Goal: Task Accomplishment & Management: Manage account settings

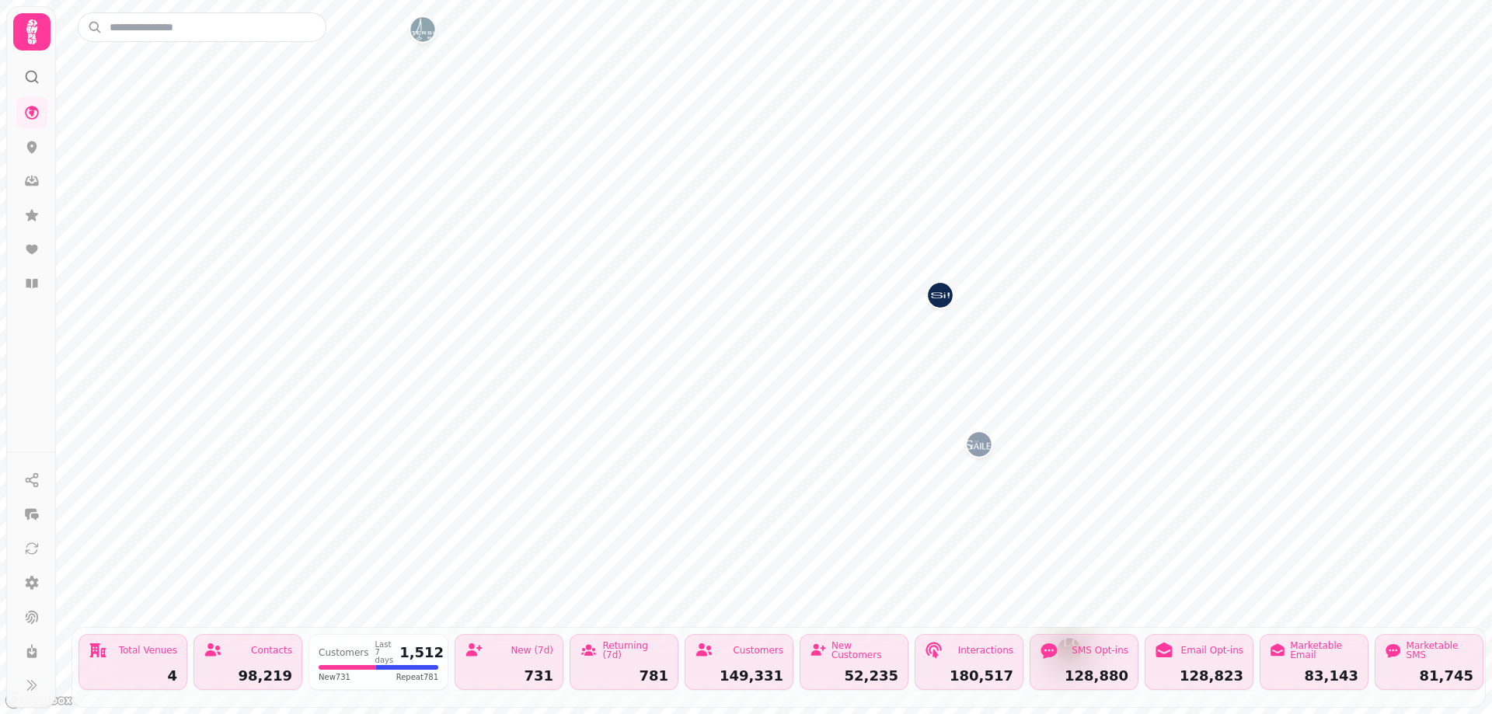
click at [33, 39] on icon at bounding box center [31, 31] width 11 height 25
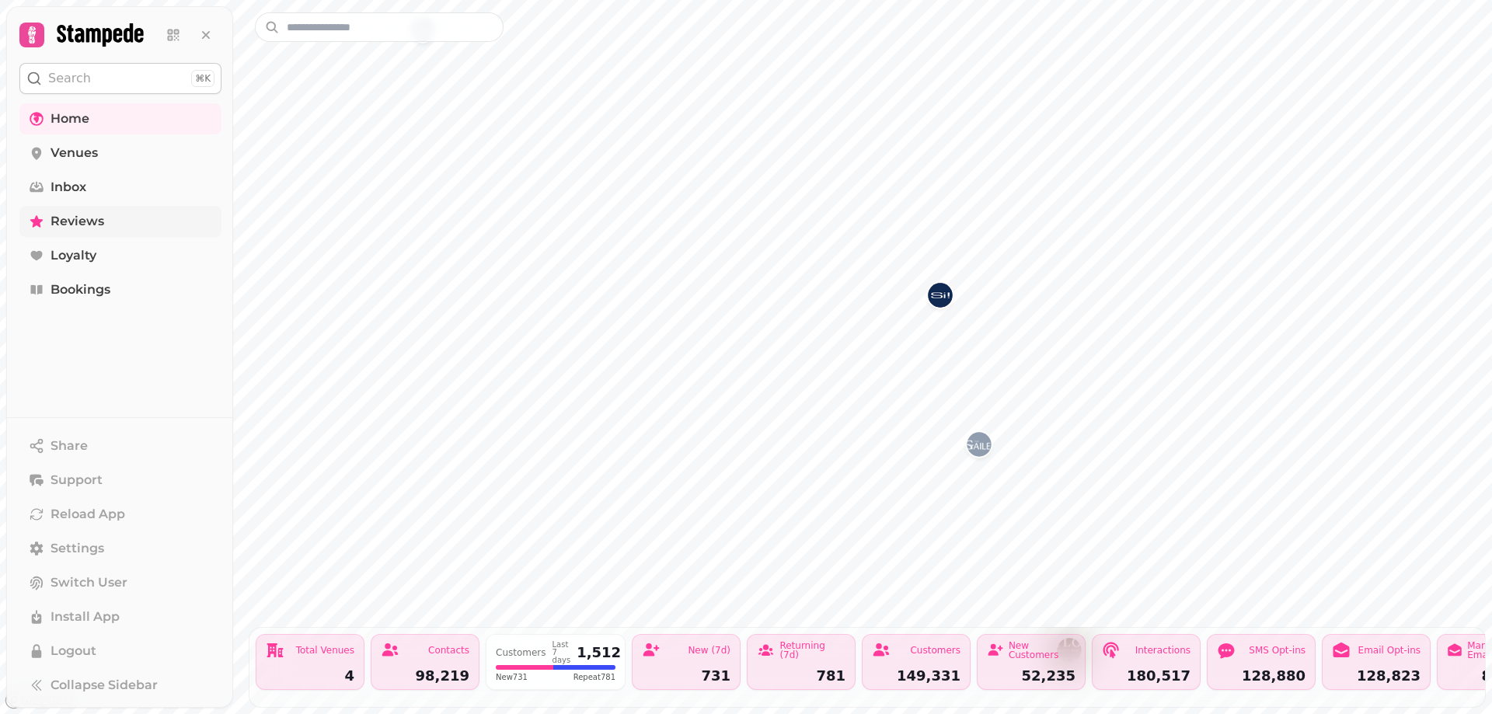
click at [83, 213] on span "Reviews" at bounding box center [78, 221] width 54 height 19
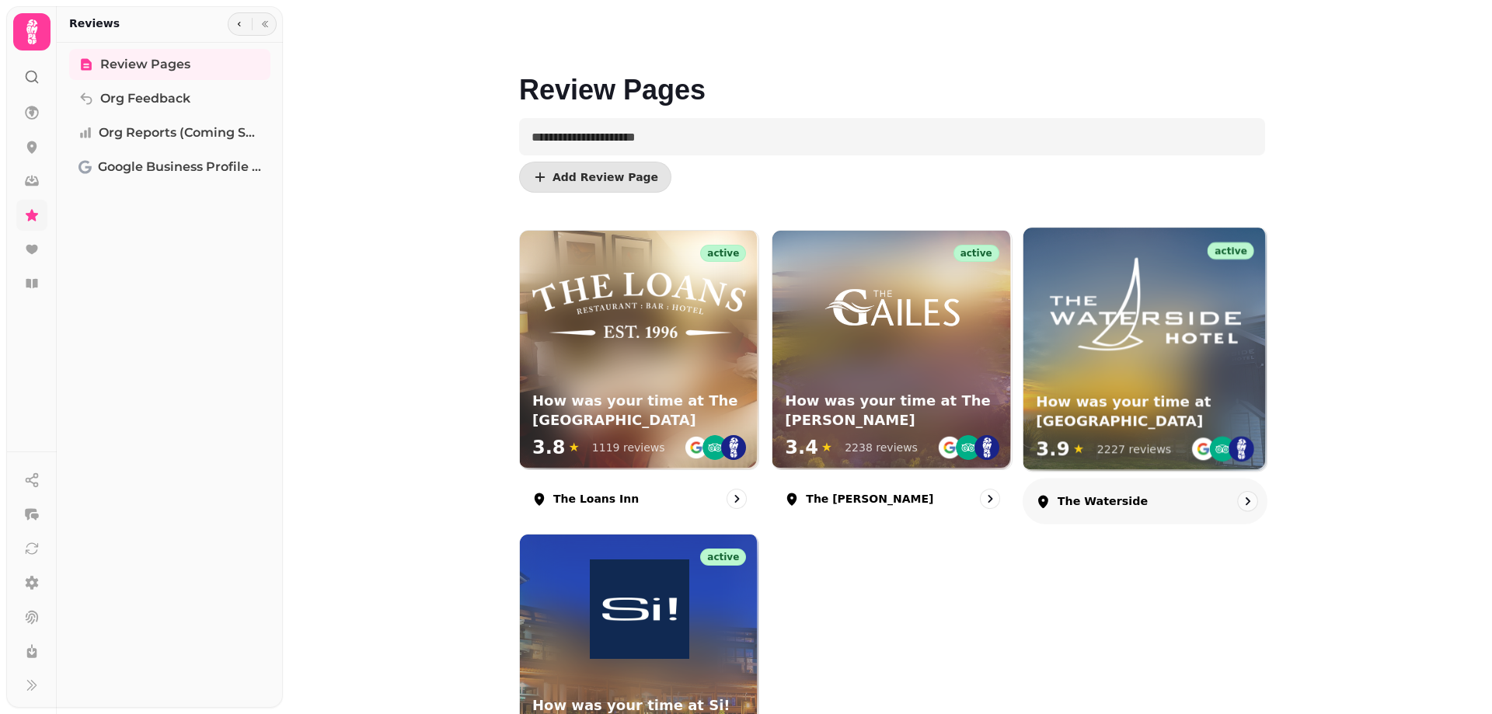
click at [1179, 361] on div "active How was your time at The Waterside 3.9 ★ 2227 reviews" at bounding box center [1144, 349] width 243 height 243
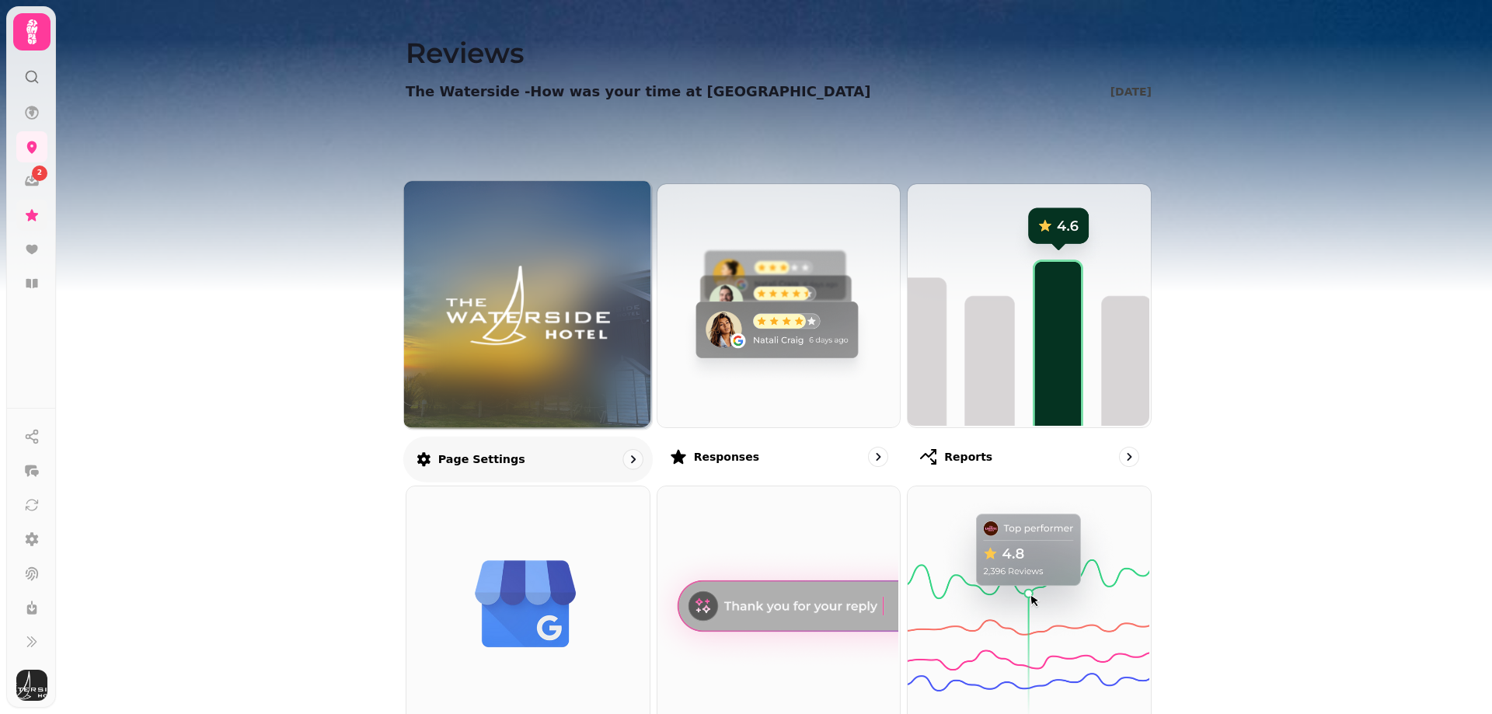
click at [504, 308] on img at bounding box center [528, 305] width 186 height 102
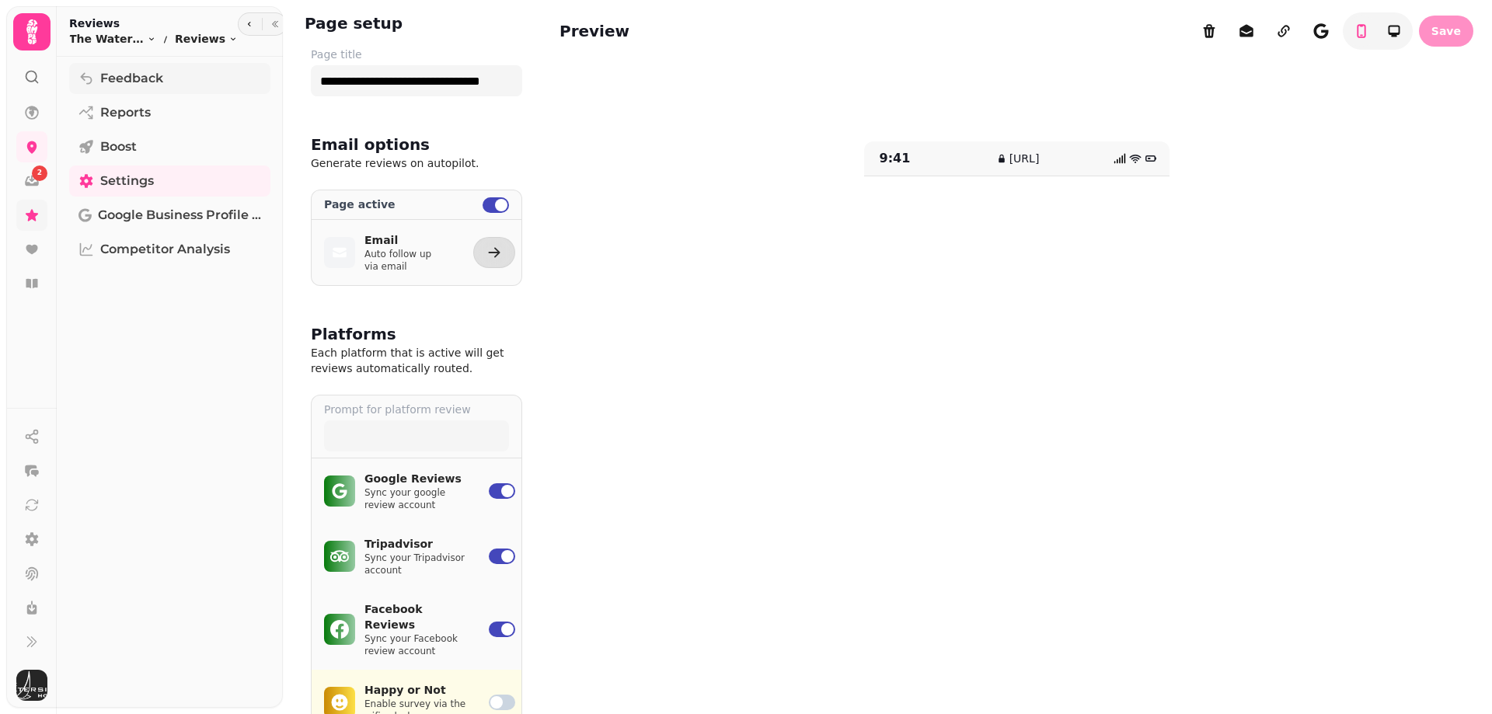
click at [112, 78] on span "Feedback" at bounding box center [131, 78] width 63 height 19
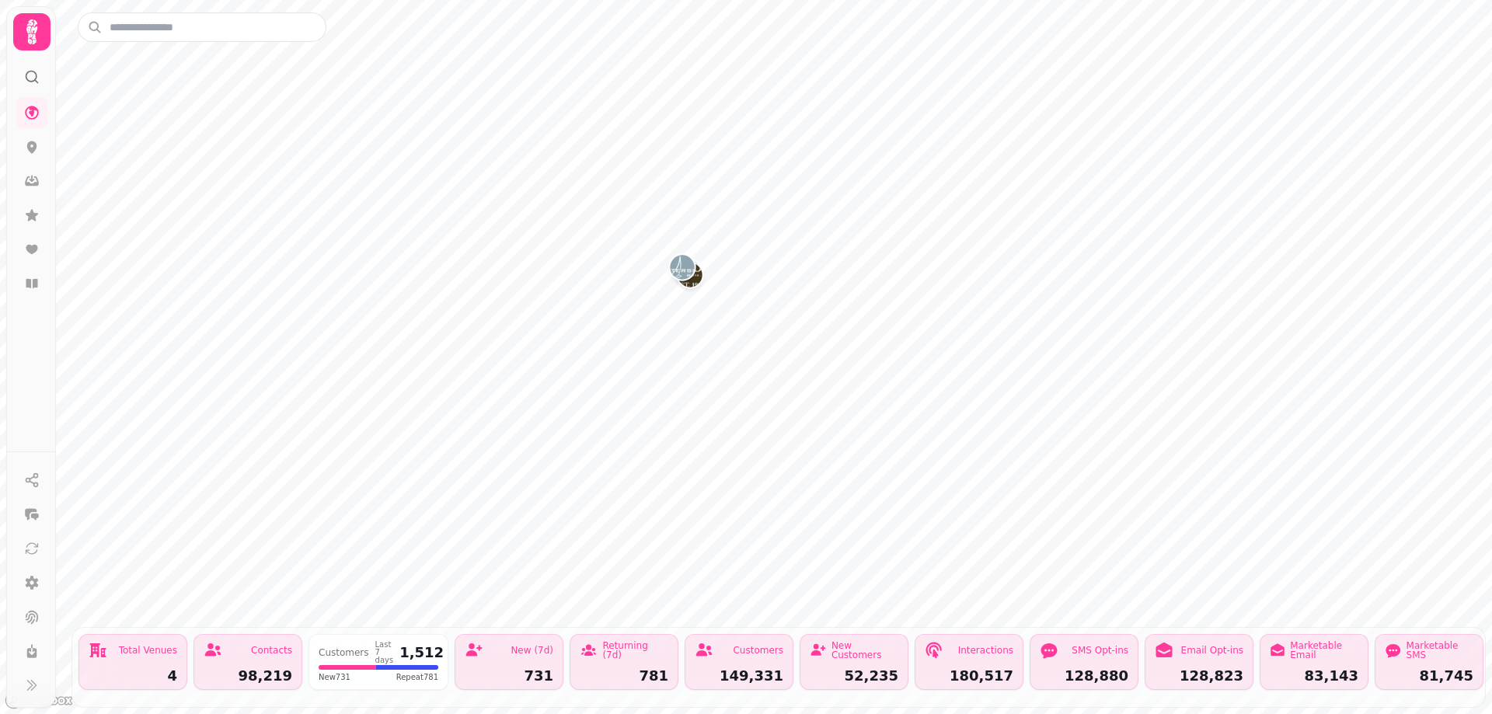
click at [32, 36] on icon at bounding box center [31, 31] width 11 height 25
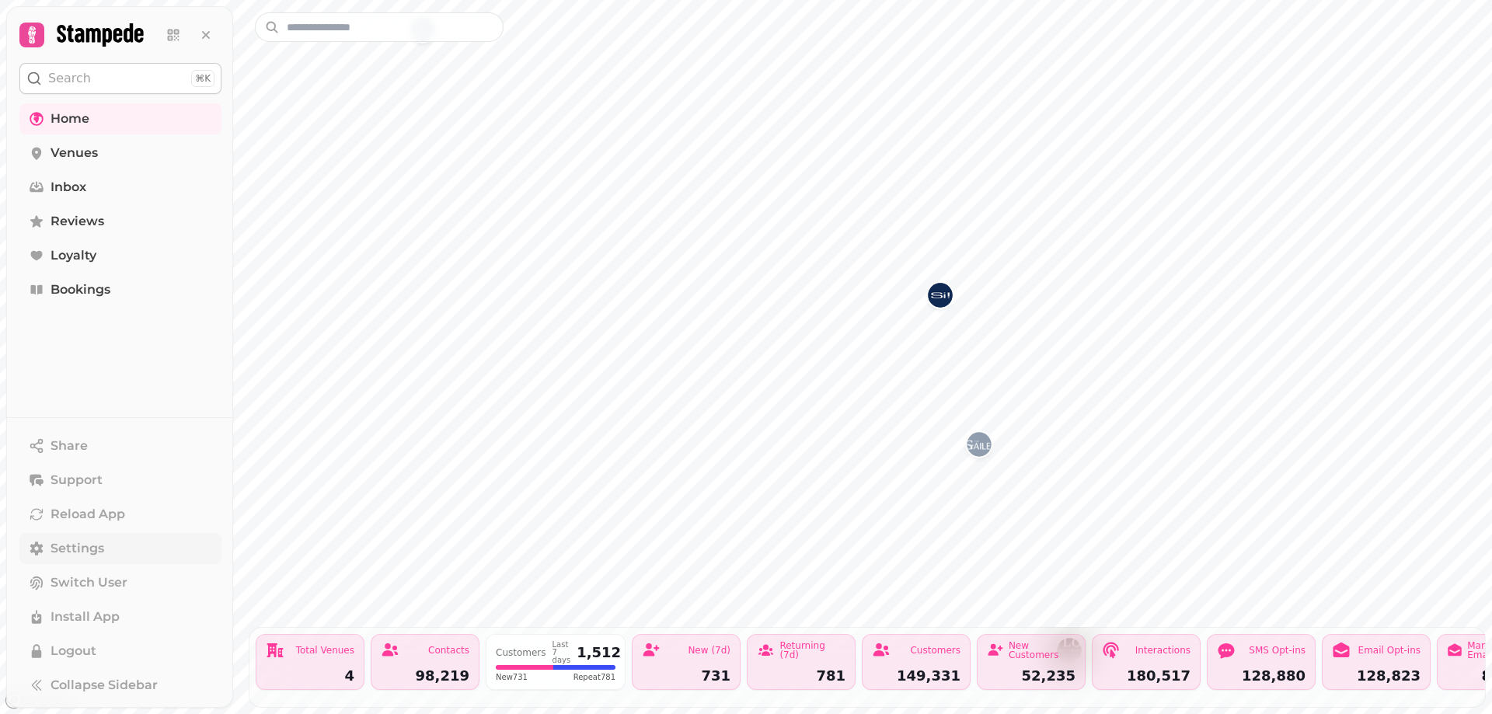
click at [90, 547] on span "Settings" at bounding box center [78, 548] width 54 height 19
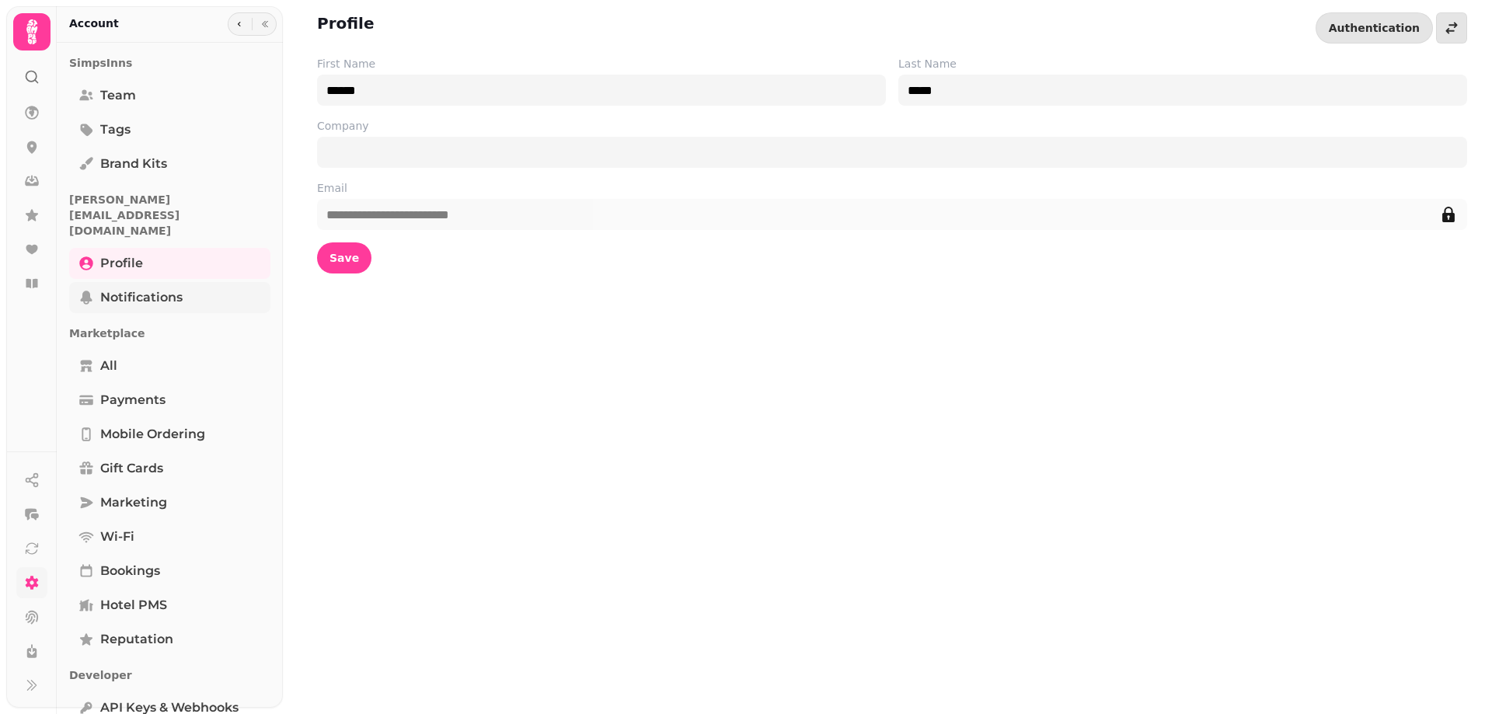
click at [106, 288] on span "Notifications" at bounding box center [141, 297] width 82 height 19
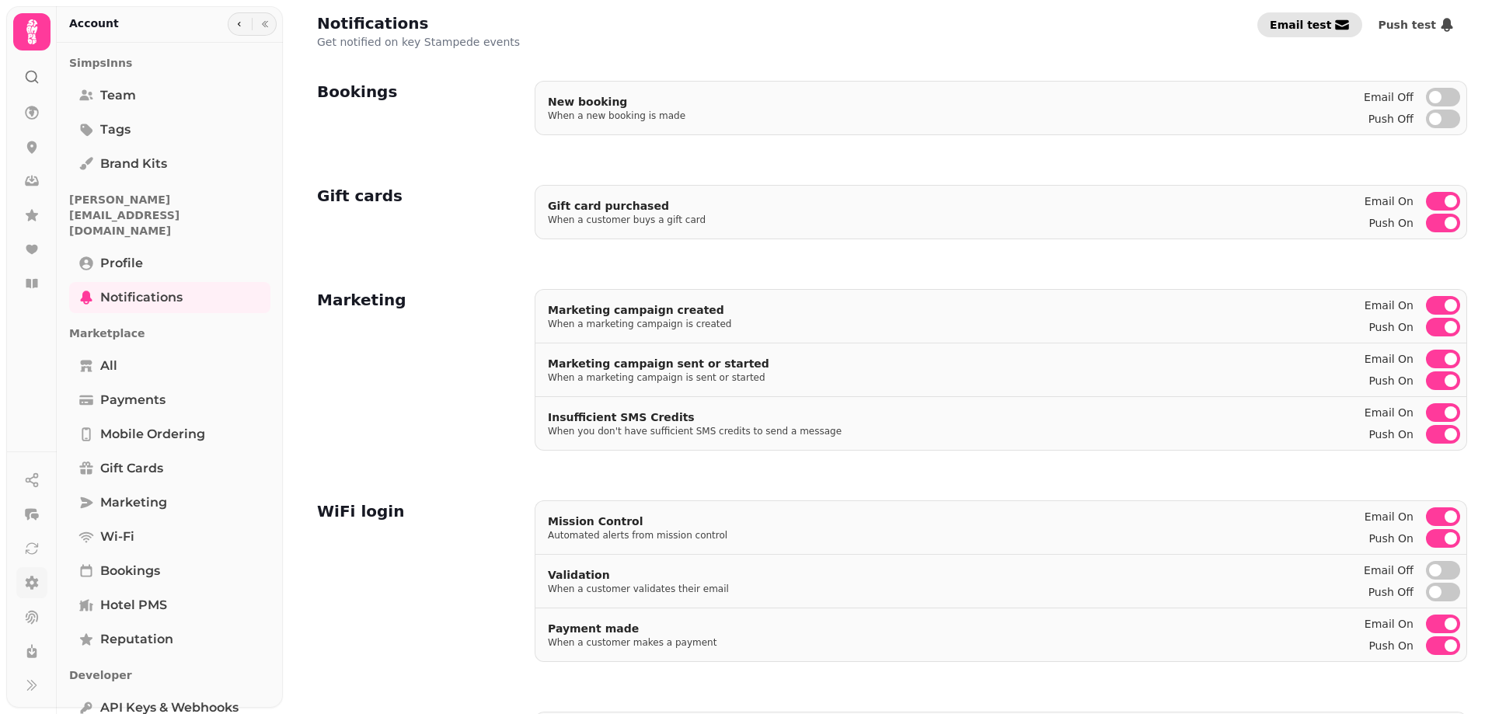
click at [1319, 34] on button "Email test" at bounding box center [1309, 24] width 105 height 25
click at [31, 32] on icon at bounding box center [31, 31] width 31 height 31
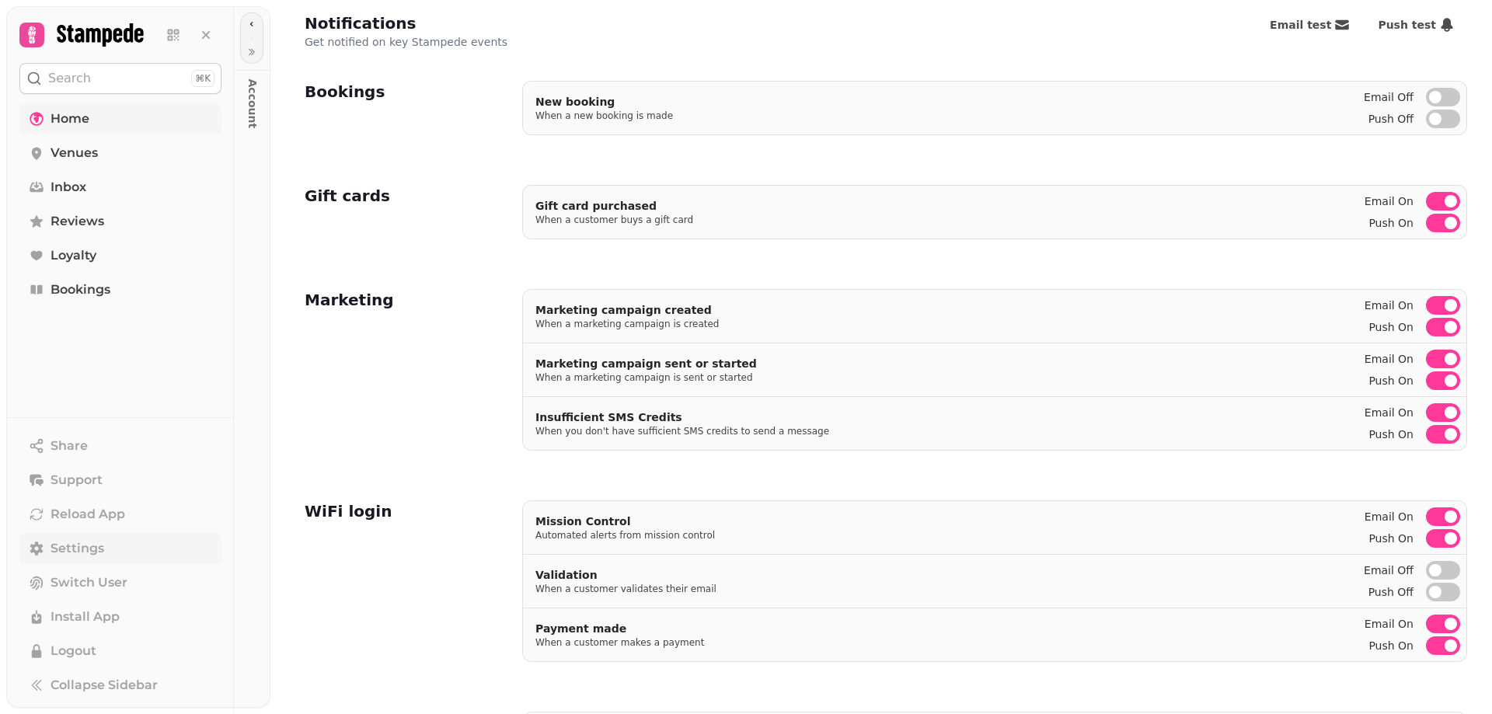
click at [72, 122] on span "Home" at bounding box center [70, 119] width 39 height 19
